Goal: Information Seeking & Learning: Learn about a topic

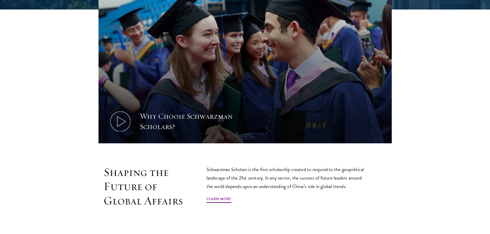
scroll to position [283, 0]
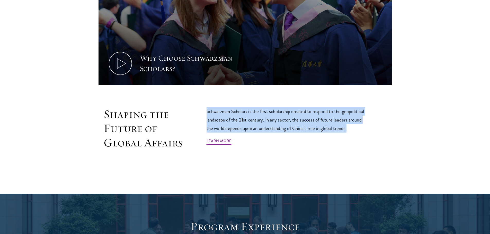
drag, startPoint x: 207, startPoint y: 111, endPoint x: 352, endPoint y: 127, distance: 145.6
click at [352, 127] on p "Schwarzman Scholars is the first scholarship created to respond to the geopolit…" at bounding box center [287, 119] width 162 height 25
copy p "Schwarzman Scholars is the first scholarship created to respond to the geopolit…"
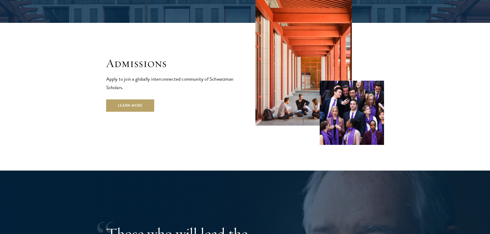
scroll to position [1002, 0]
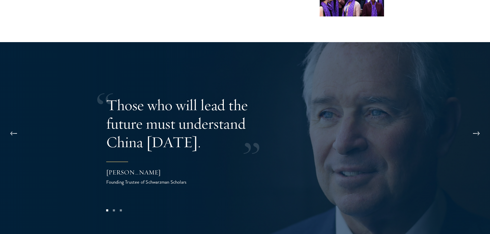
drag, startPoint x: 104, startPoint y: 86, endPoint x: 173, endPoint y: 129, distance: 81.6
click at [173, 129] on div "Those who will lead the future must understand China today." at bounding box center [189, 124] width 167 height 56
drag, startPoint x: 110, startPoint y: 87, endPoint x: 198, endPoint y: 168, distance: 119.9
click at [192, 170] on div "Those who will lead the future must understand China today. Stephen A. Schwarzm…" at bounding box center [245, 141] width 278 height 146
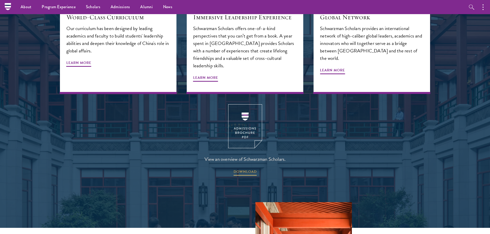
scroll to position [538, 0]
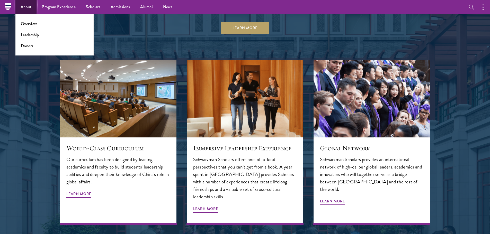
click at [26, 5] on link "About" at bounding box center [25, 7] width 21 height 14
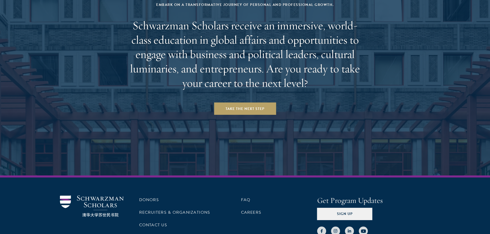
scroll to position [2161, 0]
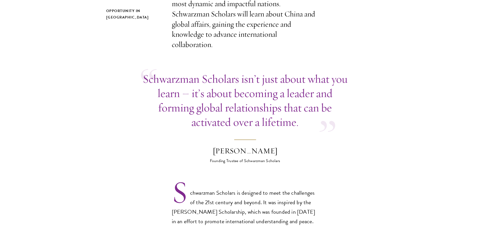
scroll to position [308, 0]
